Goal: Task Accomplishment & Management: Complete application form

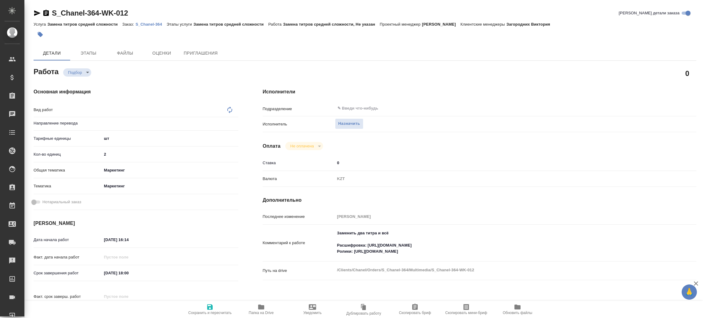
type textarea "x"
type textarea "Замена титров средней сложности"
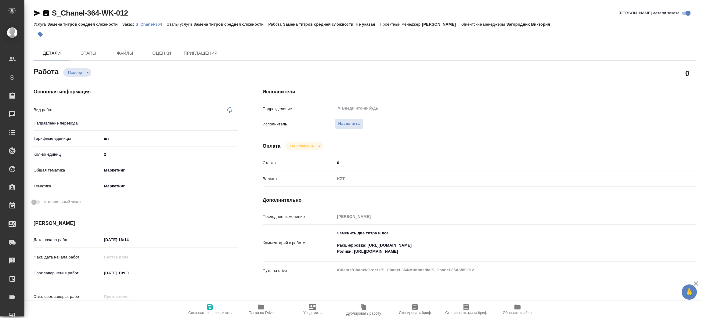
type textarea "x"
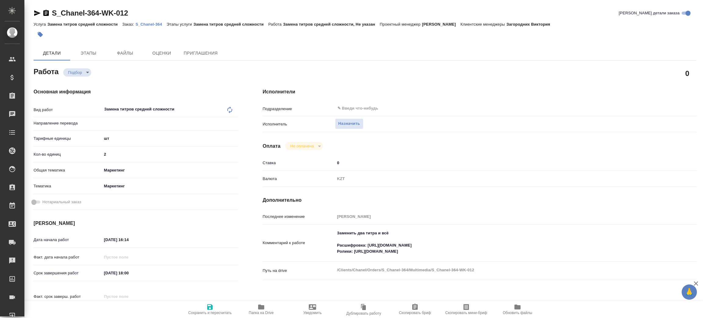
type textarea "x"
type input "Не указан"
type textarea "x"
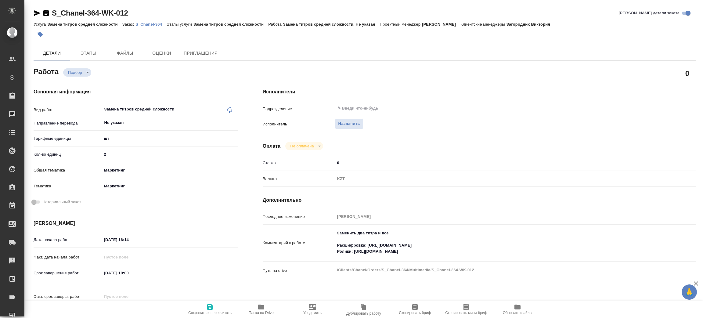
type textarea "x"
click at [261, 311] on span "Папка на Drive" at bounding box center [261, 313] width 25 height 4
type textarea "x"
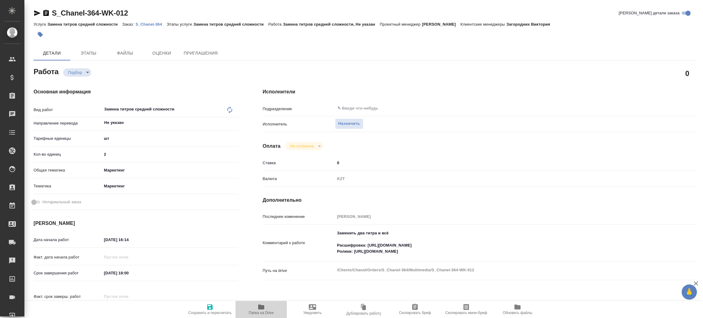
type textarea "x"
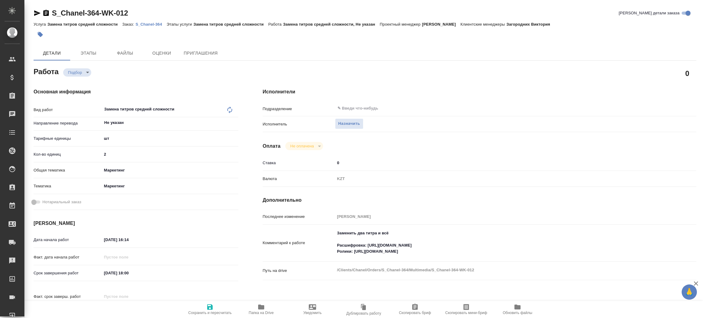
type textarea "x"
click at [79, 72] on body "🙏 .cls-1 fill:#fff; AWATERA [PERSON_NAME] Спецификации Заказы 100 Чаты Todo Про…" at bounding box center [351, 159] width 703 height 318
click at [356, 122] on div at bounding box center [351, 159] width 703 height 318
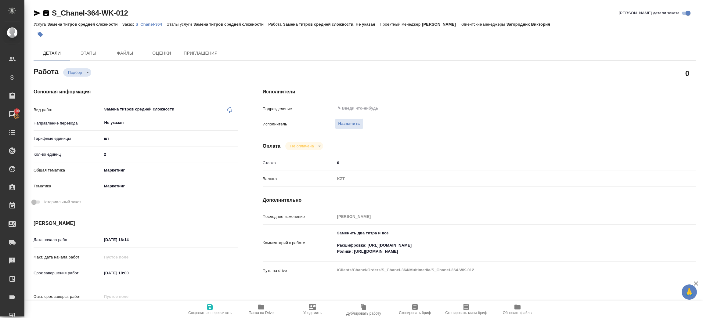
click at [351, 125] on div "Создан Подбор В ожидании Готов к работе В работе Выполнен Сдан Отменен" at bounding box center [351, 159] width 703 height 318
click at [351, 125] on span "Назначить" at bounding box center [349, 123] width 22 height 7
type textarea "x"
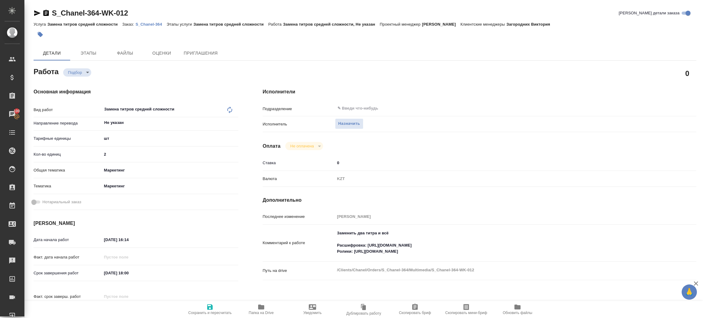
type textarea "x"
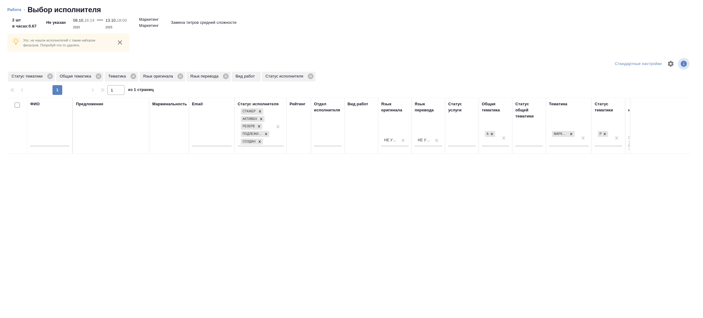
click at [52, 141] on input "text" at bounding box center [49, 143] width 39 height 8
type input "[PERSON_NAME]"
click at [50, 74] on icon at bounding box center [49, 76] width 5 height 5
click at [49, 75] on icon at bounding box center [50, 76] width 7 height 7
click at [38, 76] on icon at bounding box center [36, 76] width 5 height 5
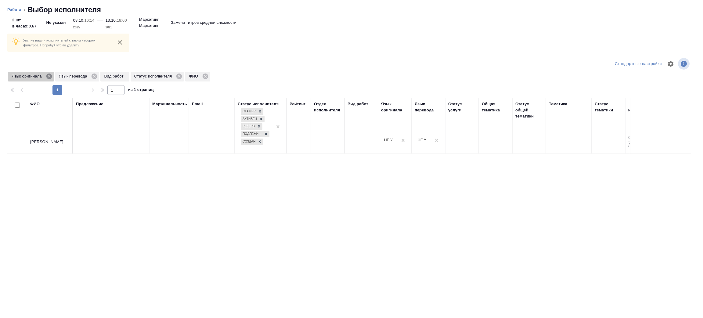
click at [50, 76] on icon at bounding box center [49, 76] width 7 height 7
click at [49, 76] on icon at bounding box center [47, 76] width 5 height 5
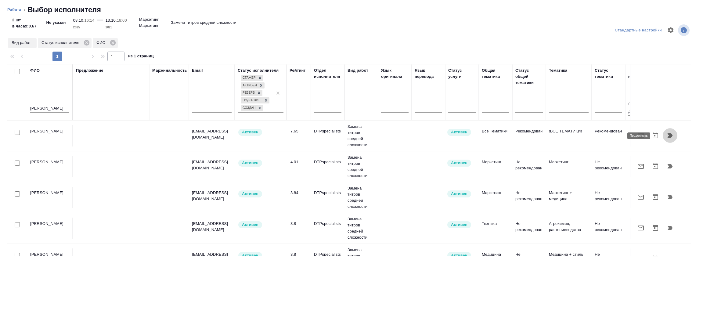
click at [668, 135] on icon "button" at bounding box center [670, 135] width 5 height 4
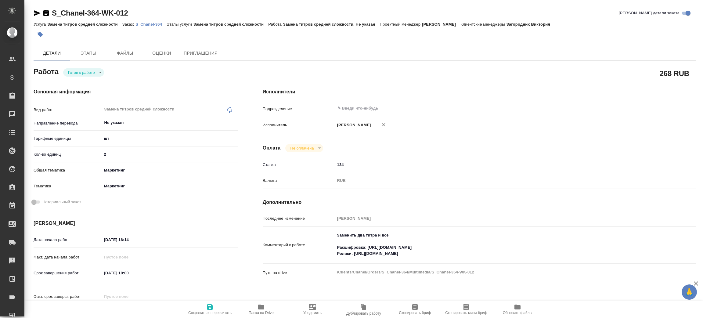
type textarea "x"
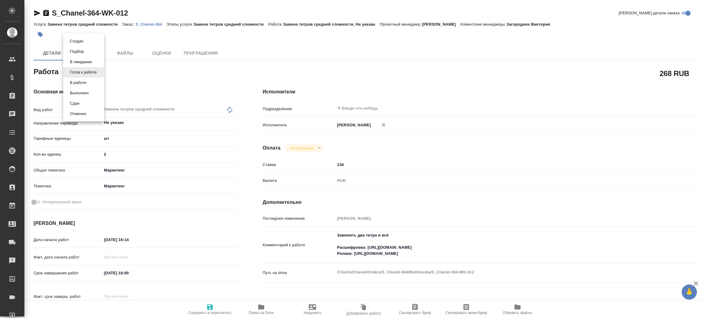
click at [98, 70] on body "🙏 .cls-1 fill:#fff; AWATERA Zenkov Aleksei Клиенты Спецификации Заказы Чаты Tod…" at bounding box center [351, 159] width 703 height 318
type textarea "x"
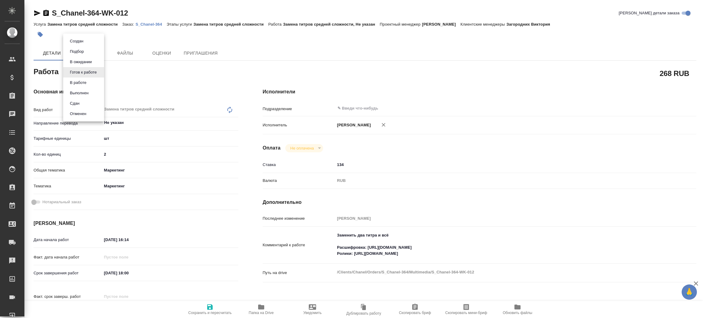
type textarea "x"
click at [85, 81] on button "В работе" at bounding box center [78, 82] width 20 height 7
type textarea "x"
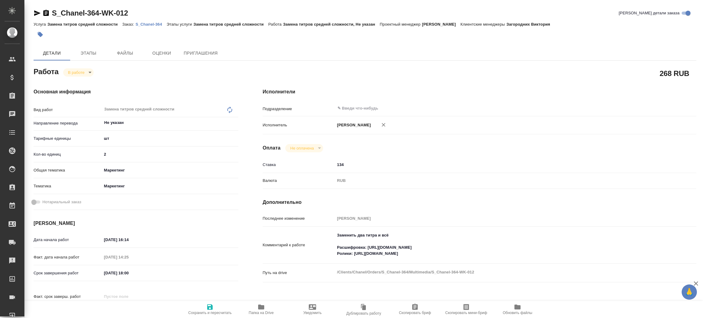
type textarea "x"
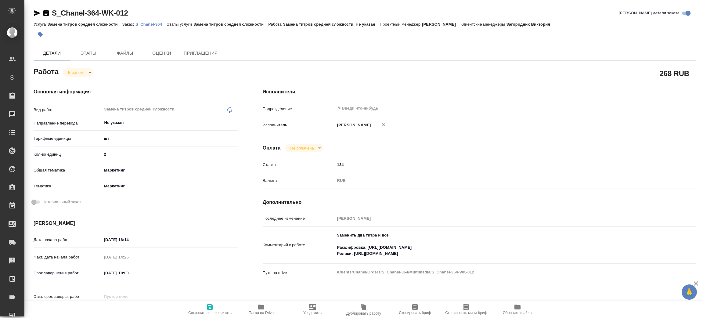
type textarea "x"
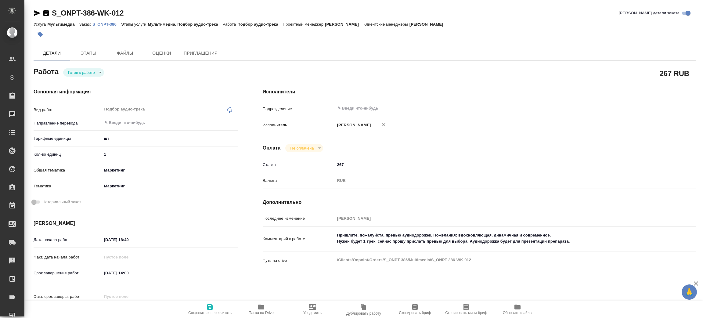
type textarea "x"
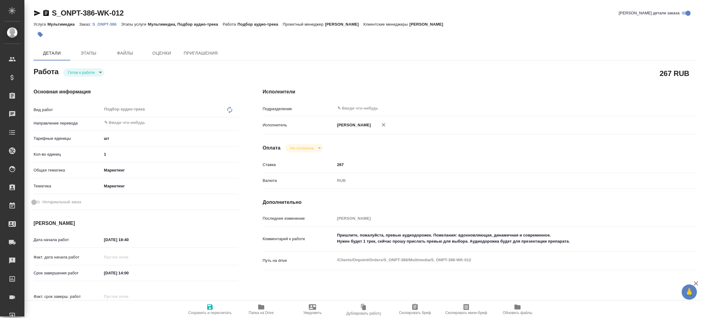
type textarea "x"
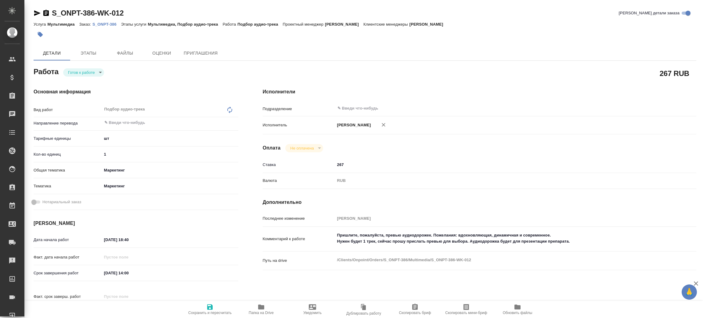
type textarea "x"
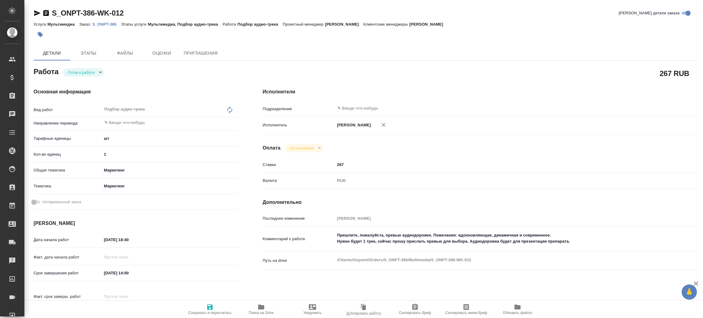
click at [90, 70] on body "🙏 .cls-1 fill:#fff; AWATERA Zenkov Aleksei Клиенты Спецификации Заказы Чаты Tod…" at bounding box center [351, 159] width 703 height 318
type textarea "x"
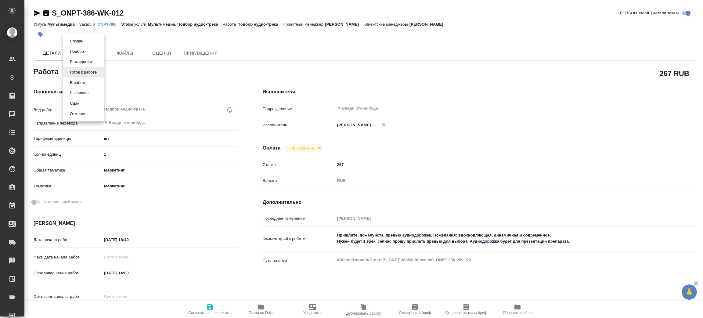
type textarea "x"
click at [94, 82] on li "В работе" at bounding box center [83, 83] width 41 height 10
type textarea "x"
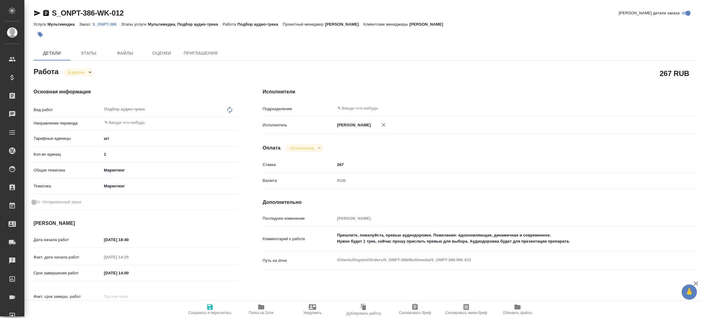
type textarea "x"
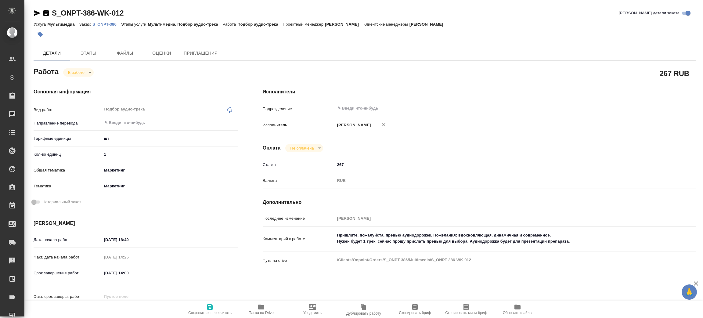
type textarea "x"
